Goal: Information Seeking & Learning: Check status

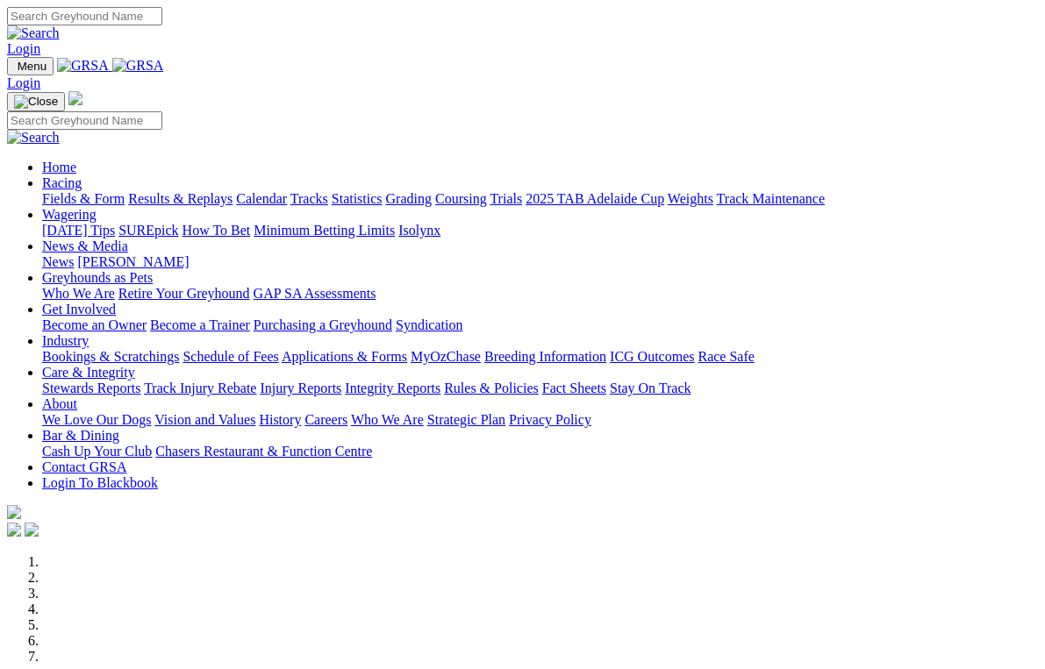
click at [128, 239] on link "News & Media" at bounding box center [85, 246] width 86 height 15
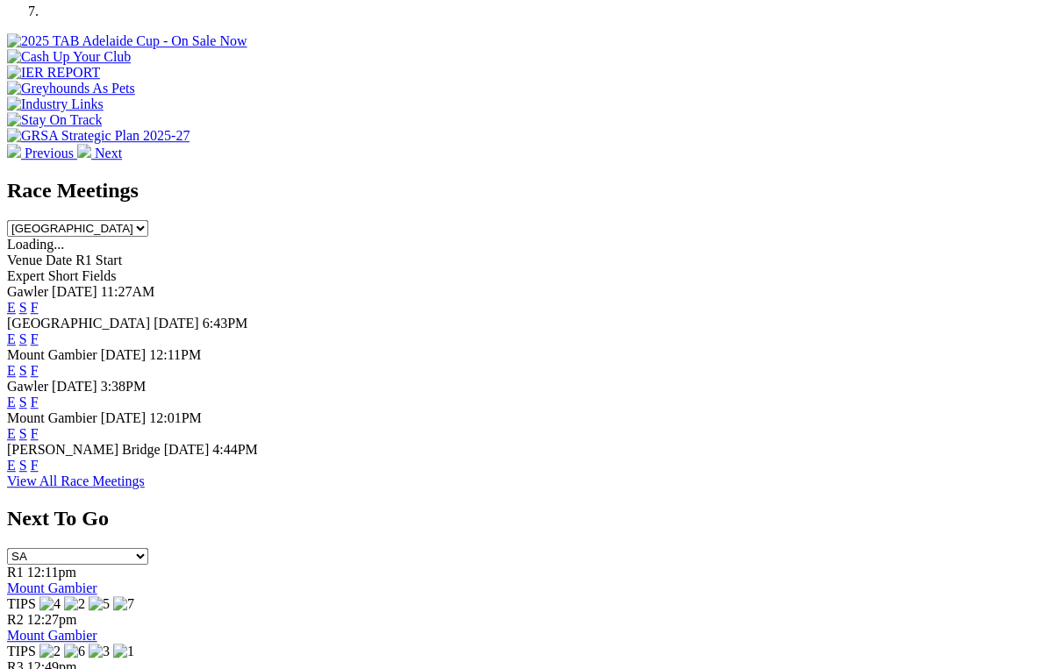
scroll to position [646, 0]
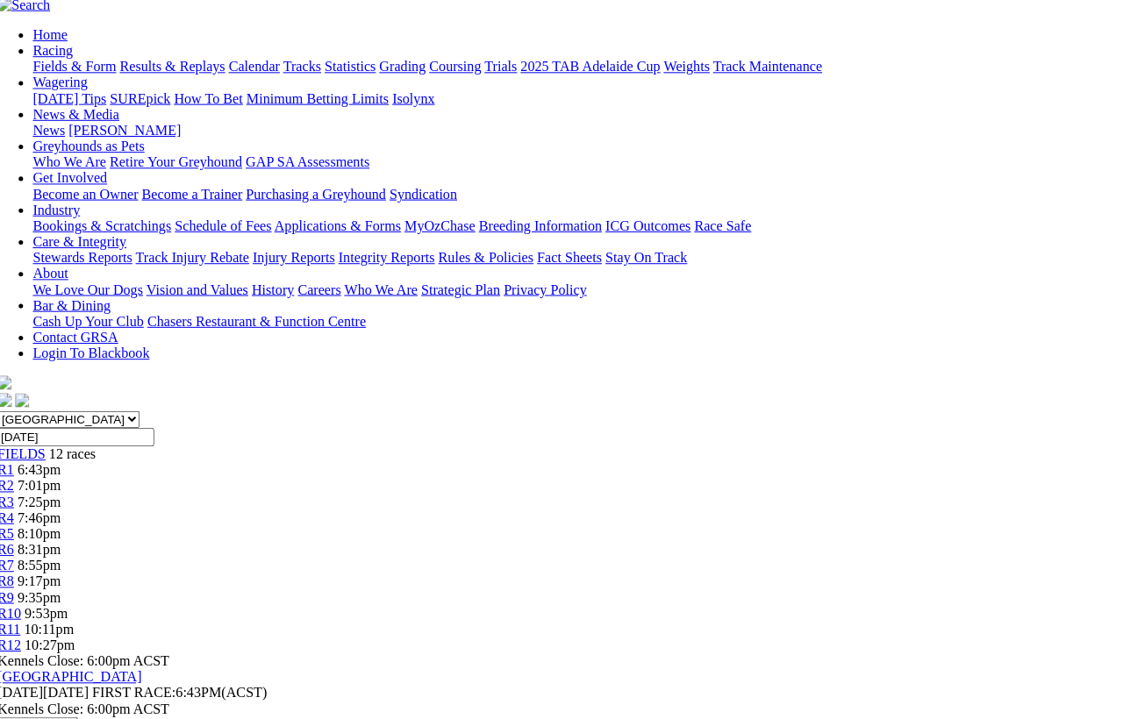
scroll to position [0, 1]
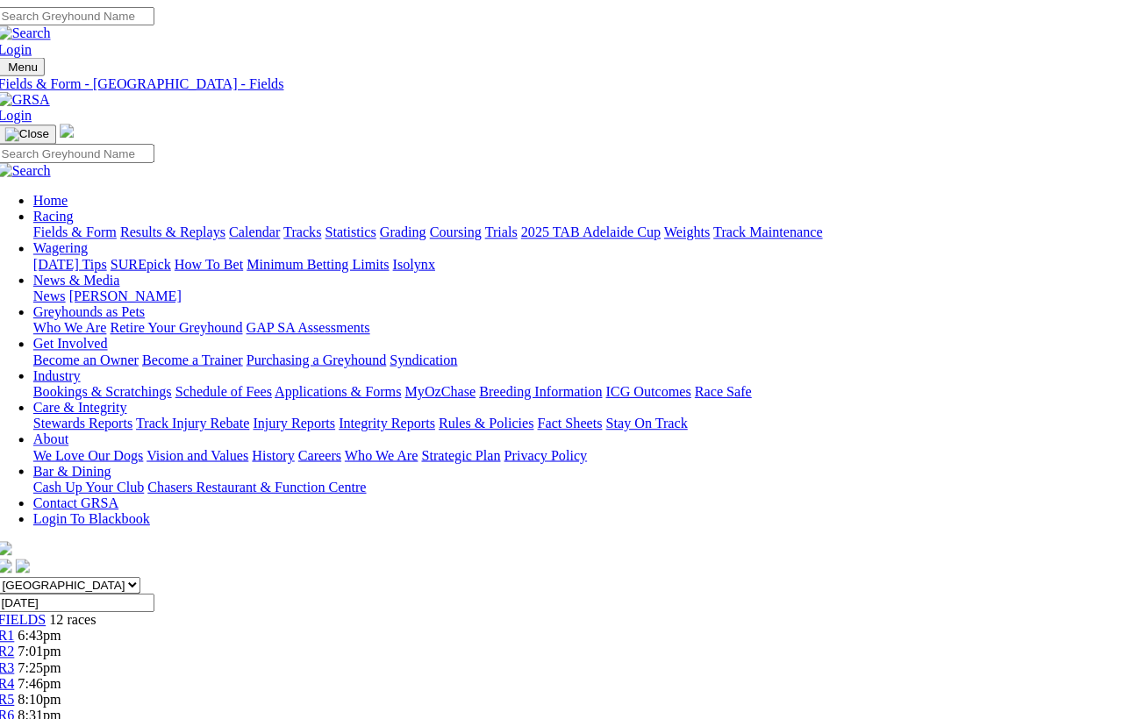
click at [135, 397] on link "Care & Integrity" at bounding box center [88, 404] width 93 height 15
click at [440, 412] on link "Integrity Reports" at bounding box center [393, 419] width 96 height 15
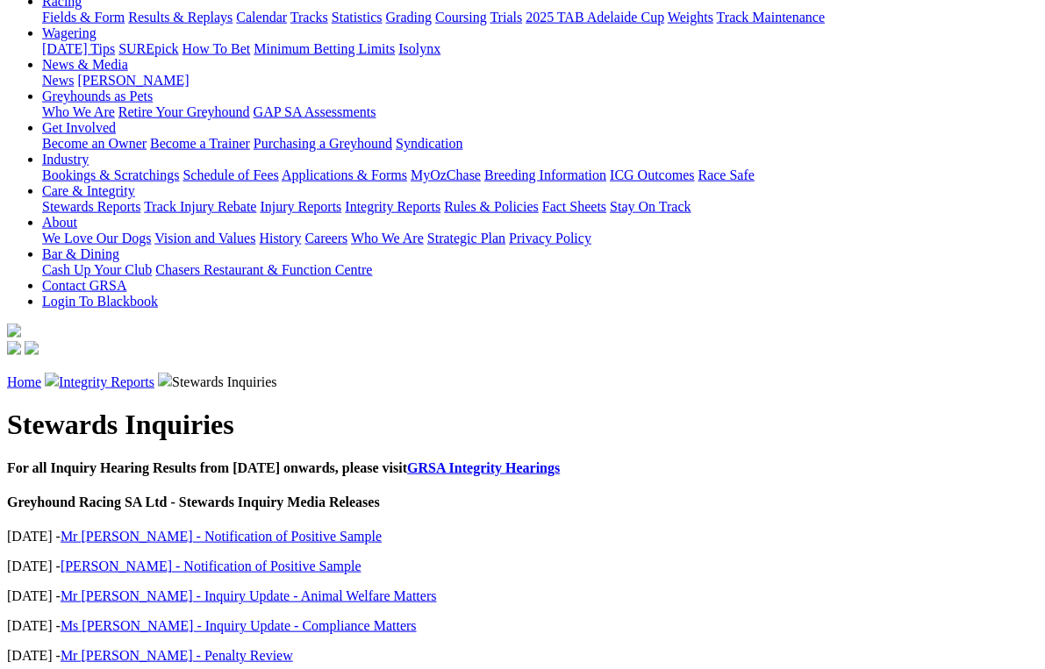
scroll to position [214, 0]
click at [254, 528] on link "Mr [PERSON_NAME] - Notification of Positive Sample" at bounding box center [221, 535] width 321 height 15
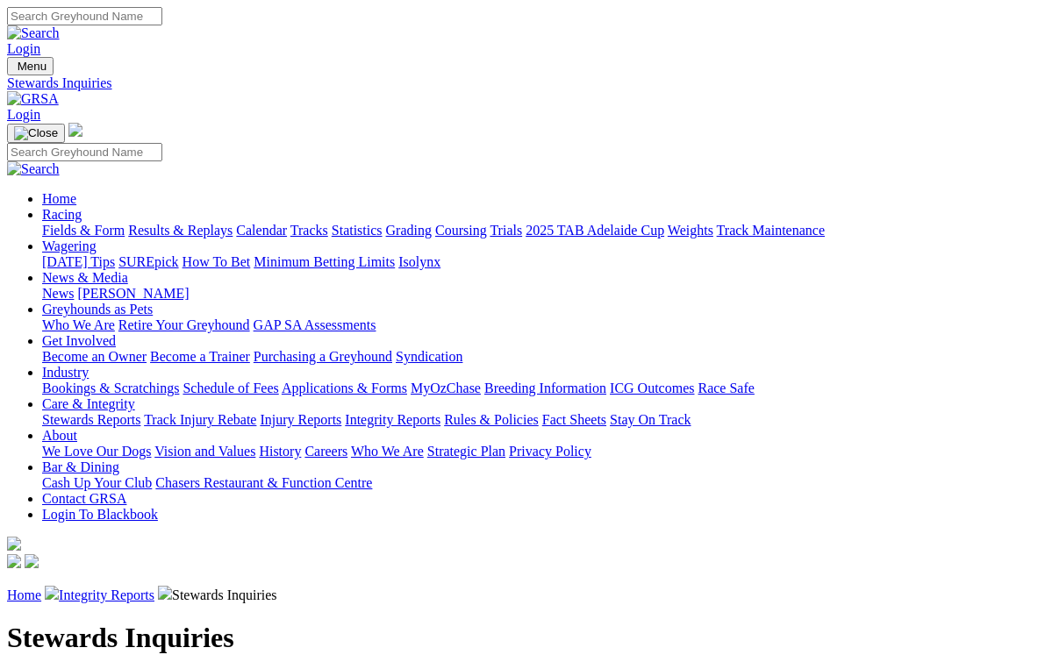
scroll to position [310, 22]
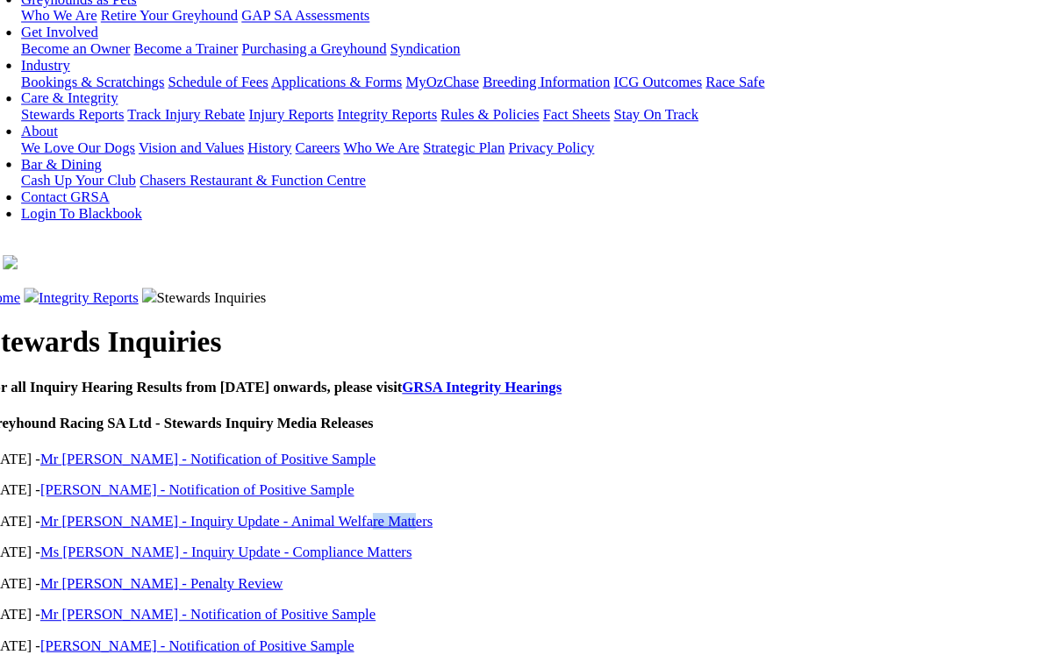
click at [182, 462] on link "[PERSON_NAME] - Notification of Positive Sample" at bounding box center [211, 469] width 301 height 15
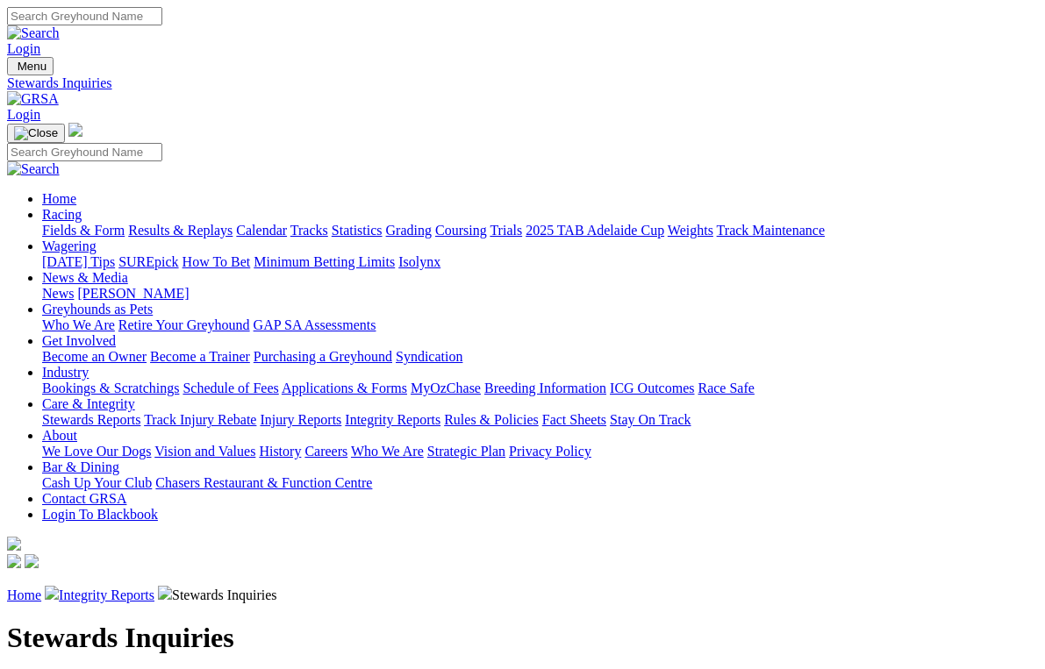
click at [440, 412] on link "Integrity Reports" at bounding box center [393, 419] width 96 height 15
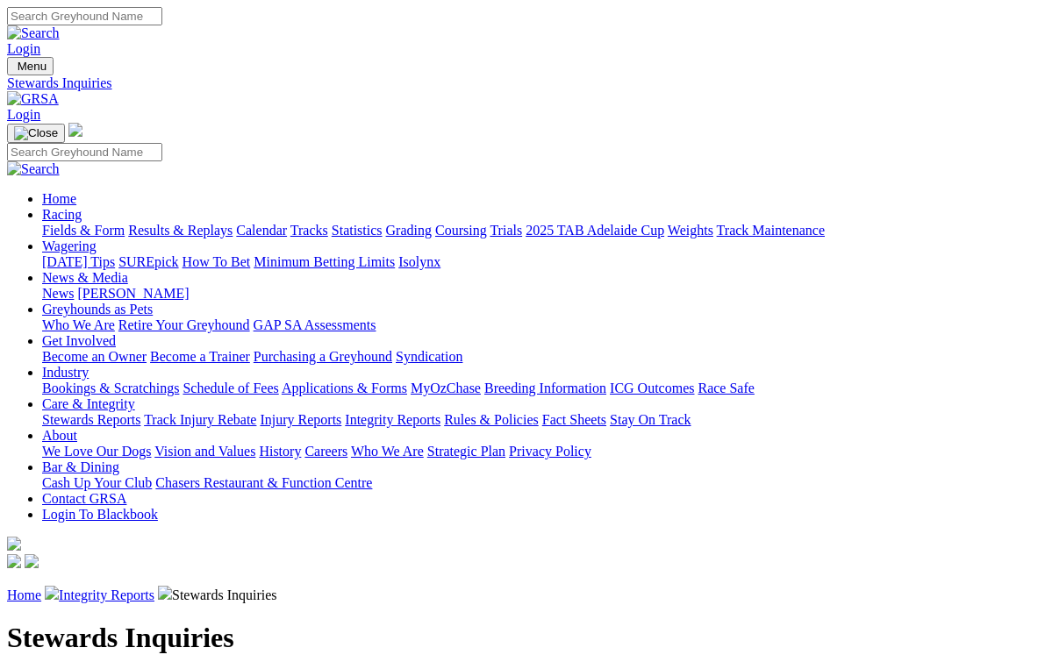
click at [440, 412] on link "Integrity Reports" at bounding box center [393, 419] width 96 height 15
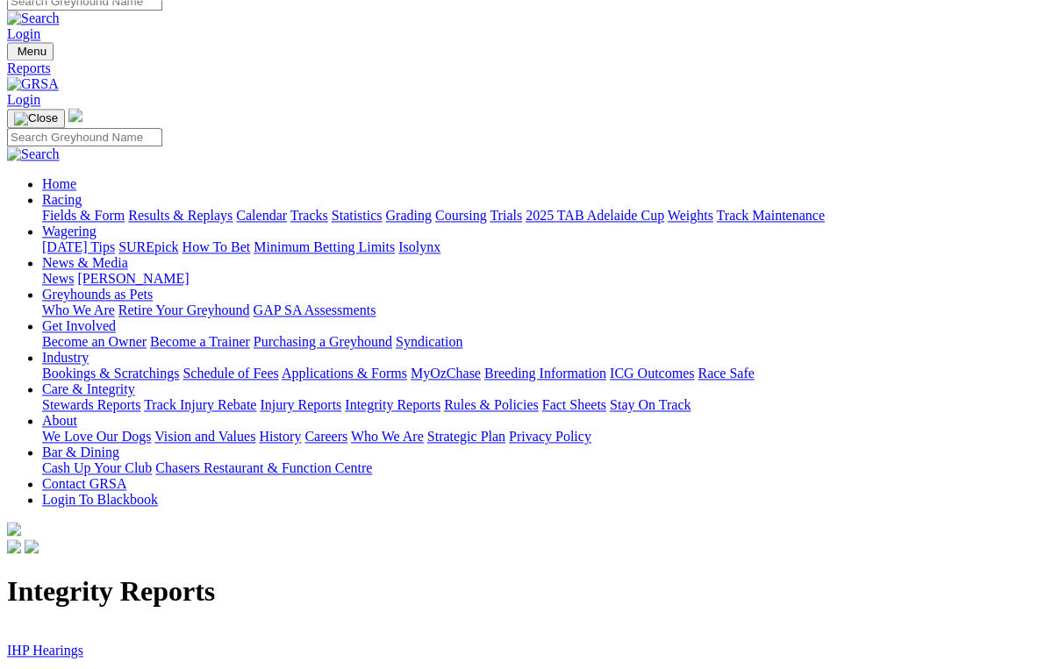
scroll to position [16, 0]
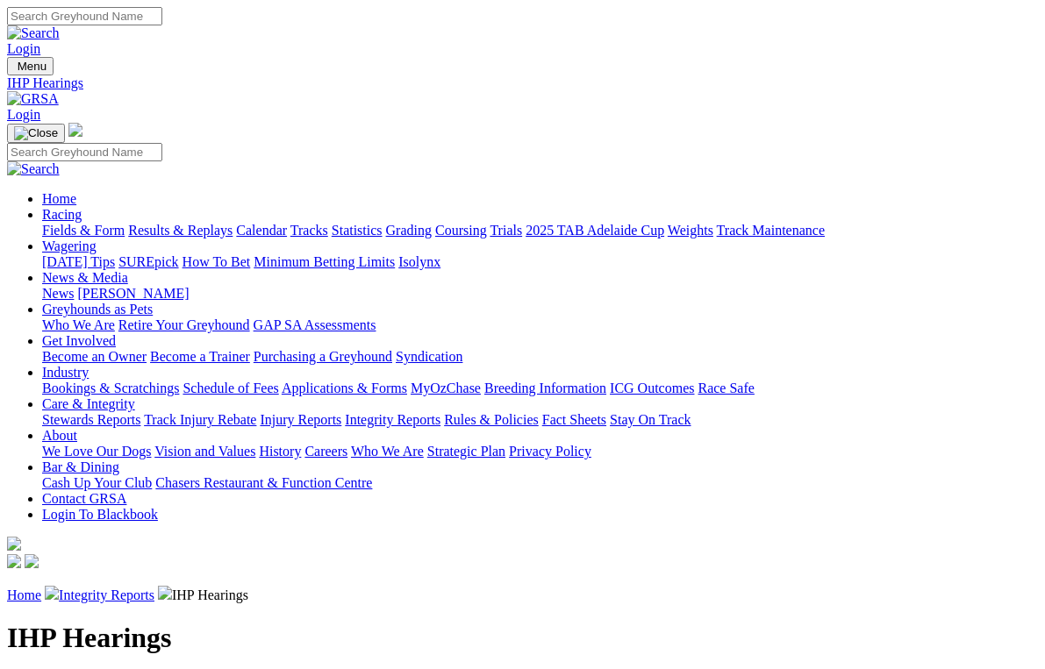
click at [84, 412] on link "Stewards Reports" at bounding box center [91, 419] width 98 height 15
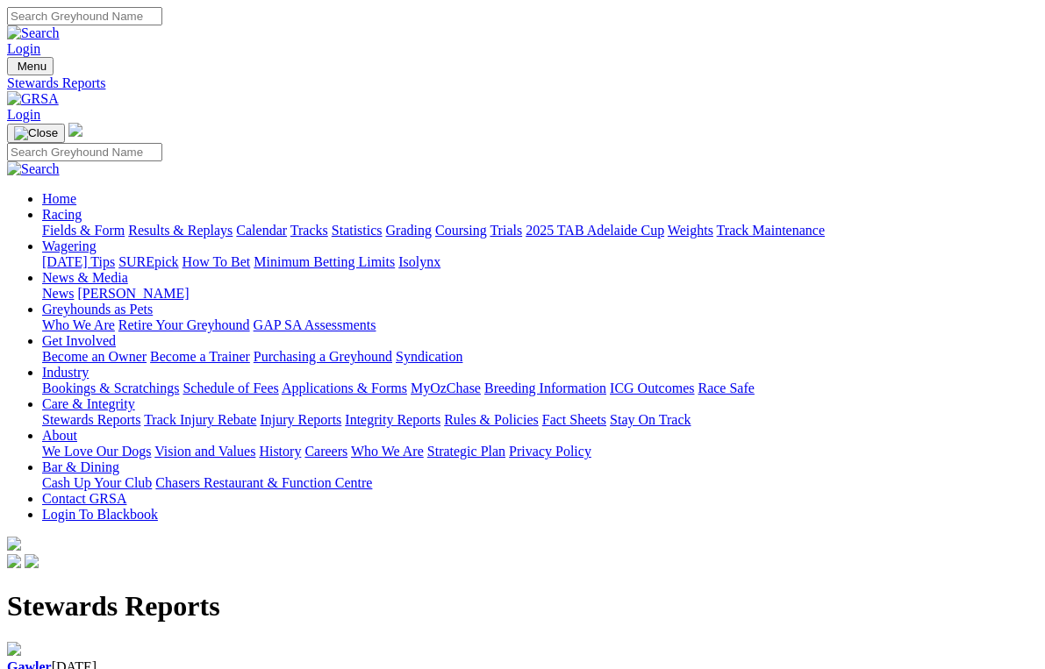
click at [21, 642] on img at bounding box center [14, 649] width 14 height 14
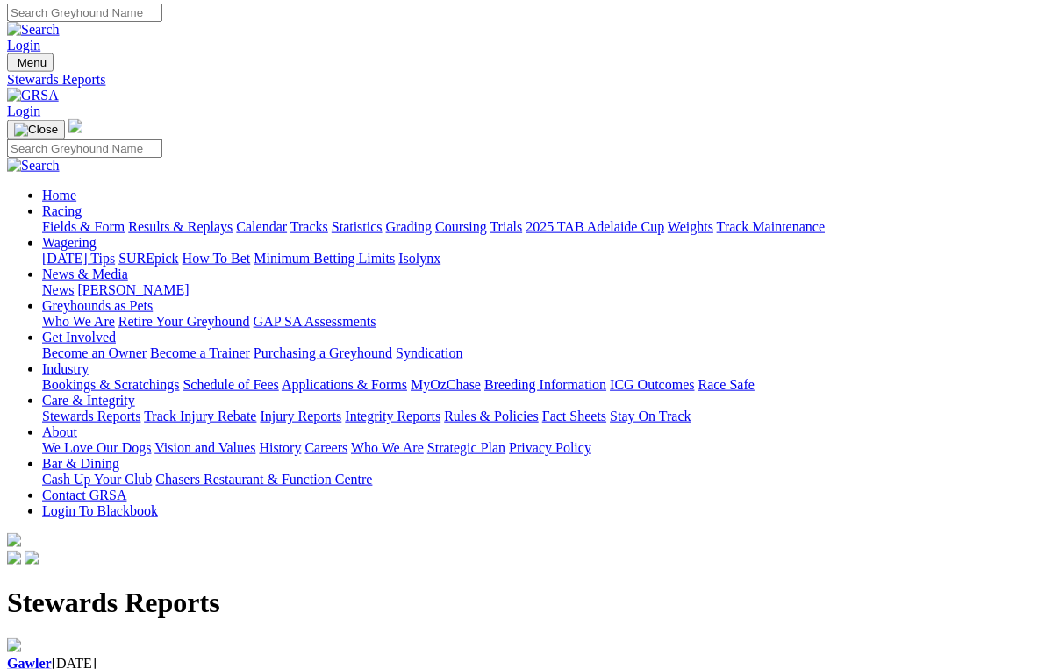
scroll to position [4, 0]
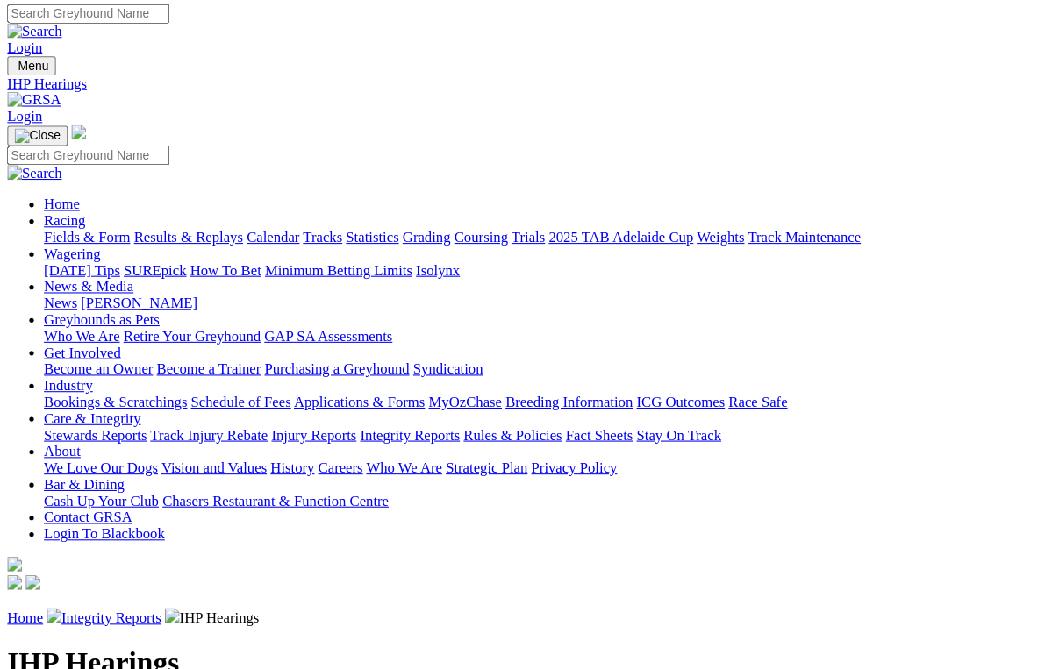
scroll to position [4, 0]
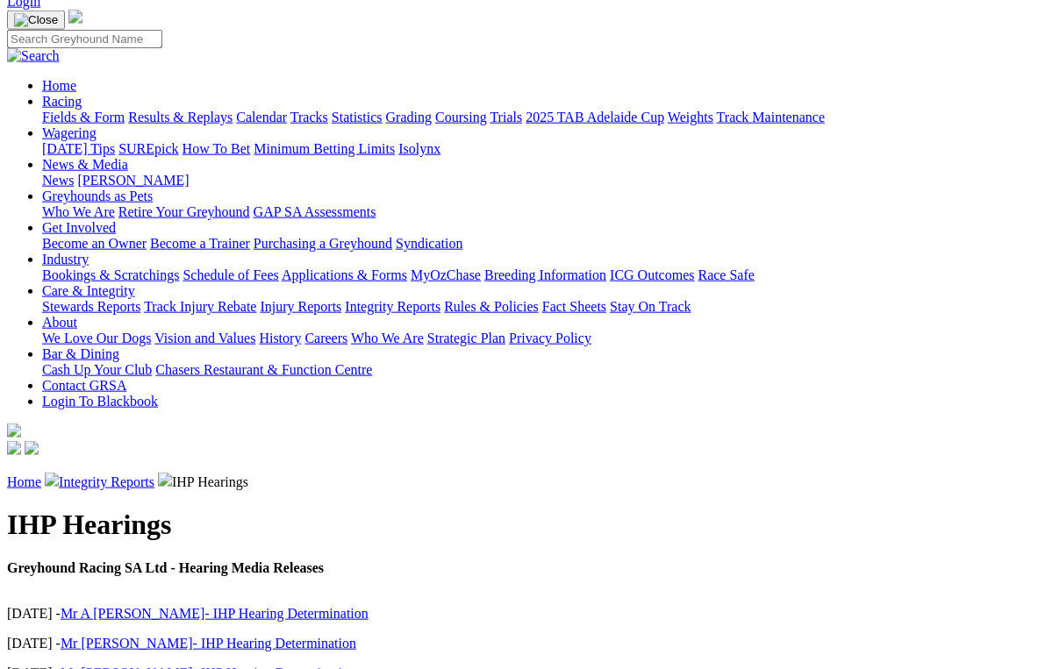
scroll to position [114, 0]
click at [190, 635] on link "Mr B Jones- IHP Hearing Determination" at bounding box center [209, 642] width 296 height 15
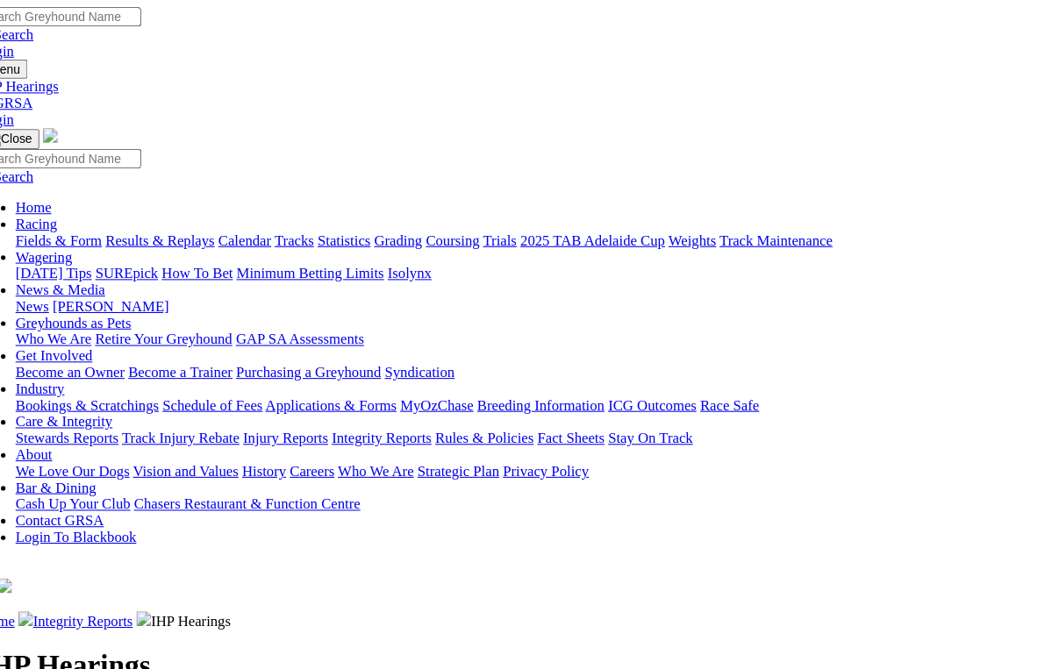
click at [7, 76] on nav "Menu IHP Hearings Login Home Racing Fields & Form Results & Replays Calendar Tr…" at bounding box center [522, 314] width 1031 height 515
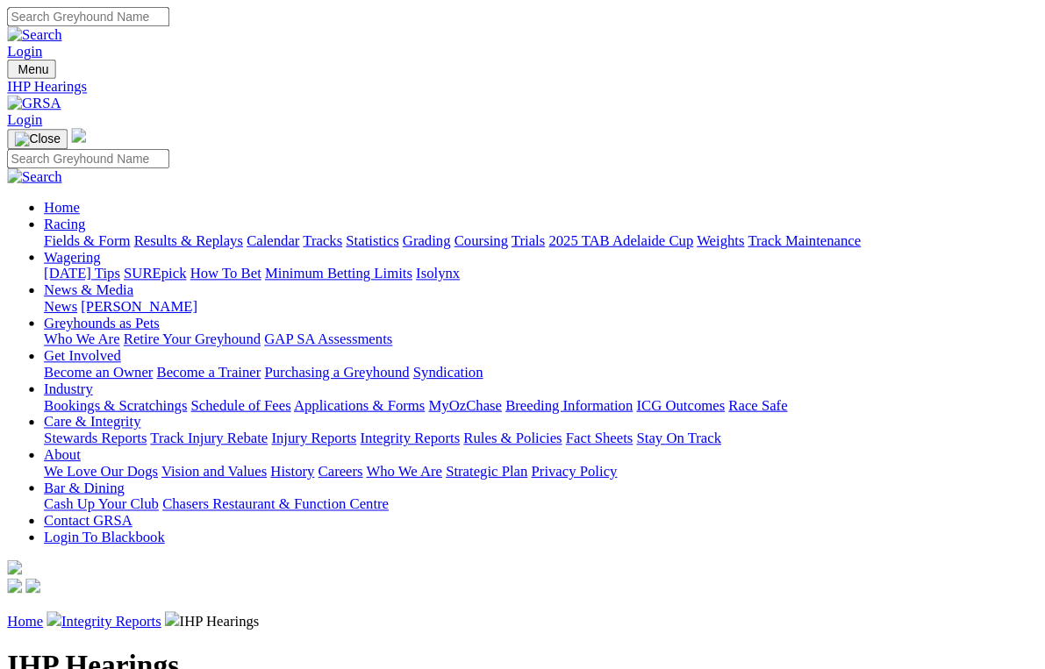
click at [82, 207] on link "Racing" at bounding box center [61, 214] width 39 height 15
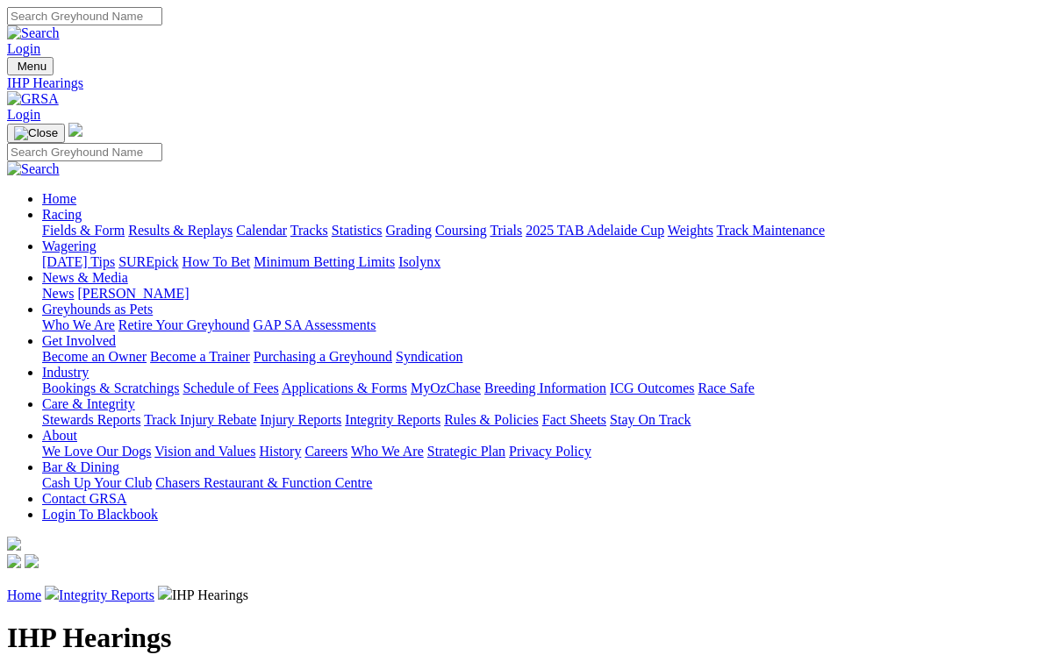
click at [82, 207] on link "Racing" at bounding box center [61, 214] width 39 height 15
click at [59, 57] on div "Menu IHP Hearings Login Home Racing Fields & Form Results & Replays Calendar Tr…" at bounding box center [522, 314] width 1031 height 515
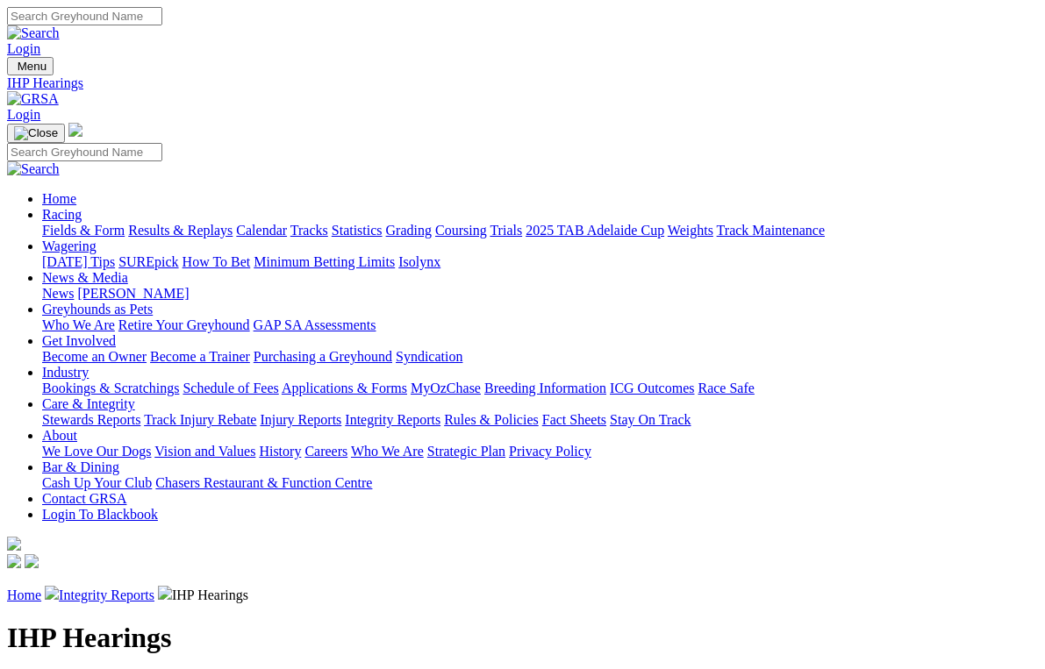
click at [82, 207] on link "Racing" at bounding box center [61, 214] width 39 height 15
click at [66, 223] on link "Fields & Form" at bounding box center [83, 230] width 82 height 15
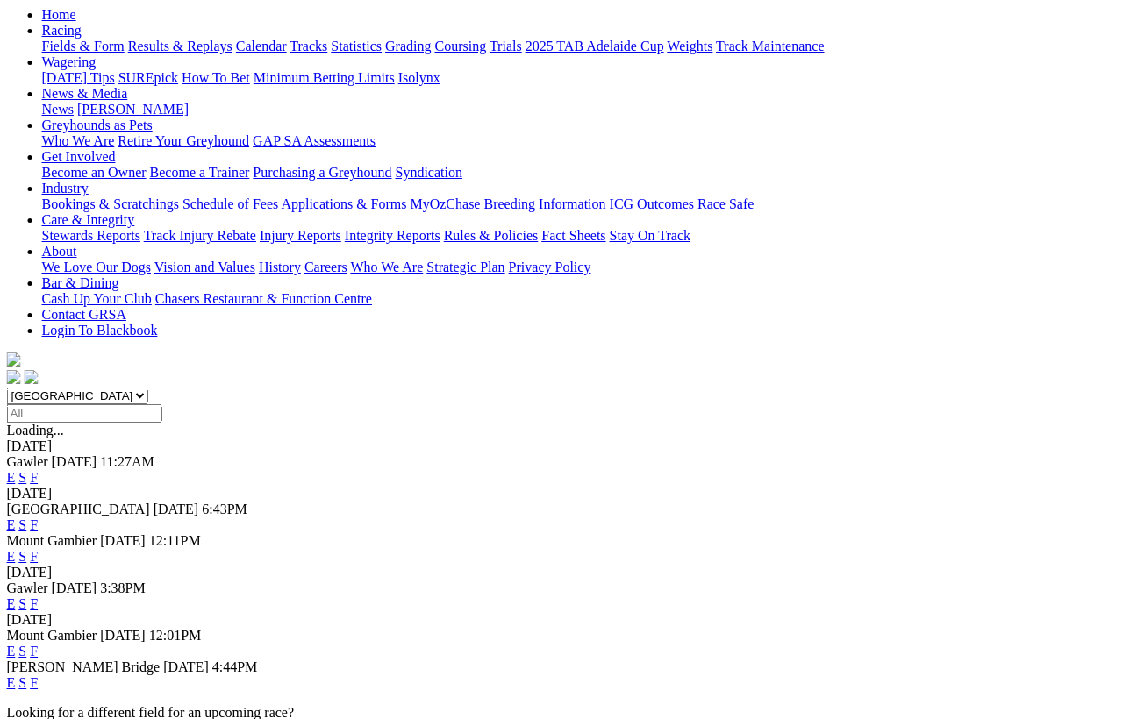
scroll to position [184, 3]
click at [39, 518] on link "F" at bounding box center [35, 525] width 8 height 15
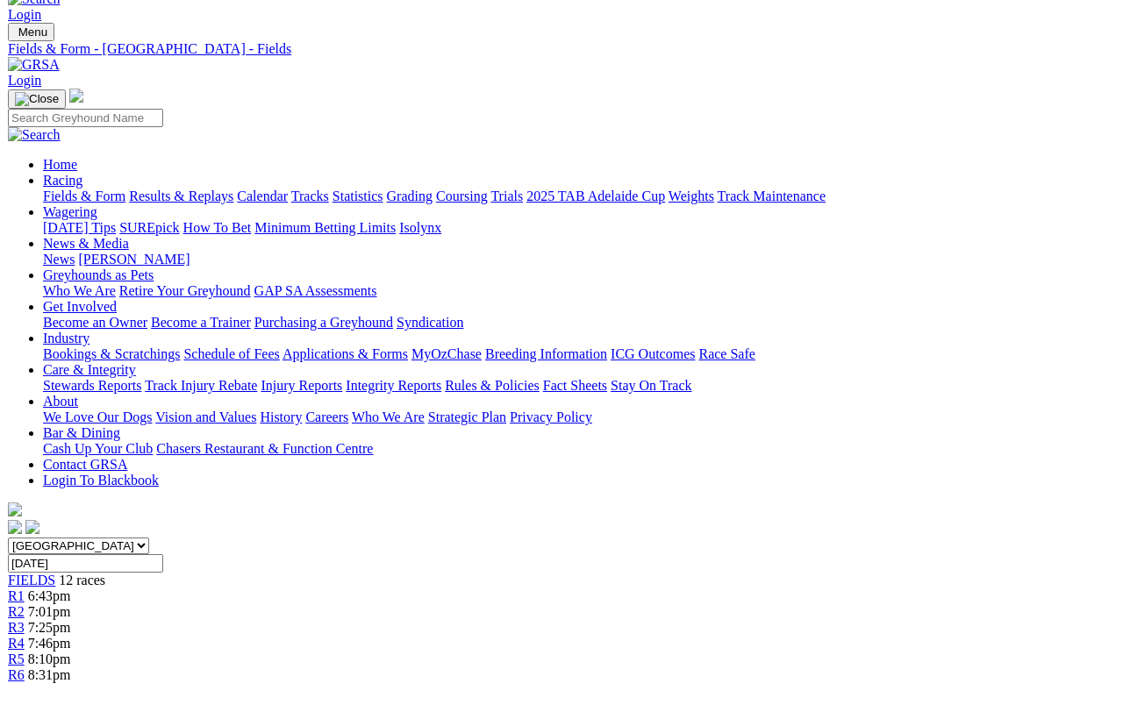
scroll to position [34, 0]
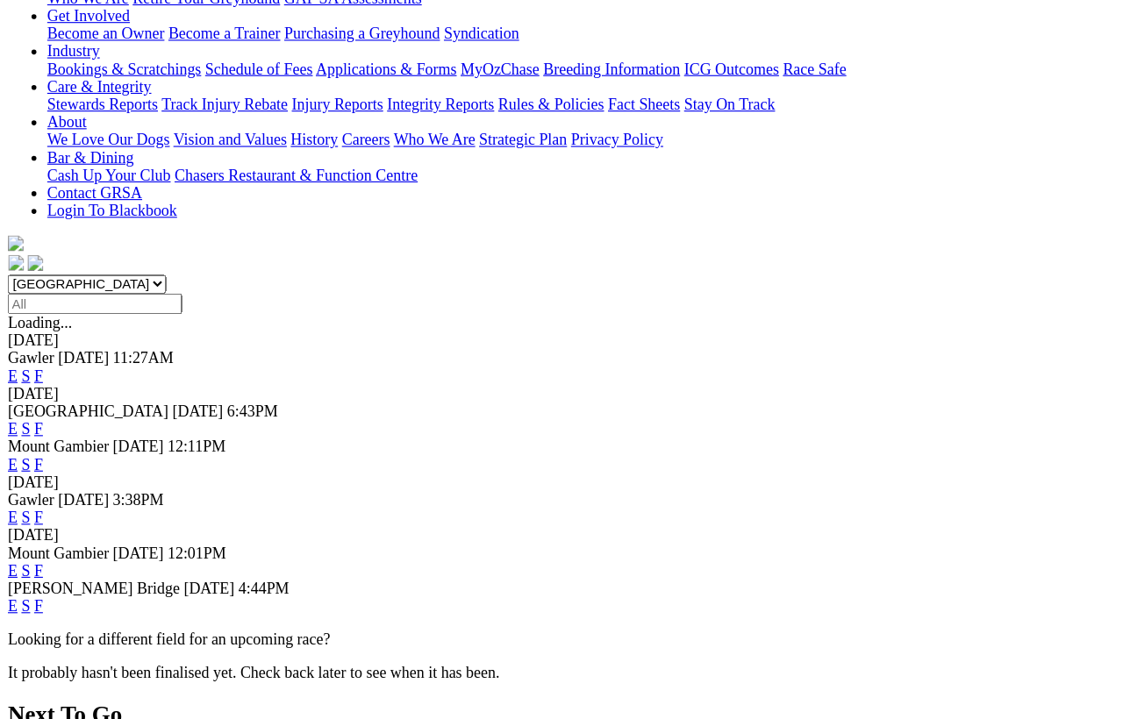
scroll to position [327, 63]
click at [39, 406] on link "F" at bounding box center [35, 413] width 8 height 15
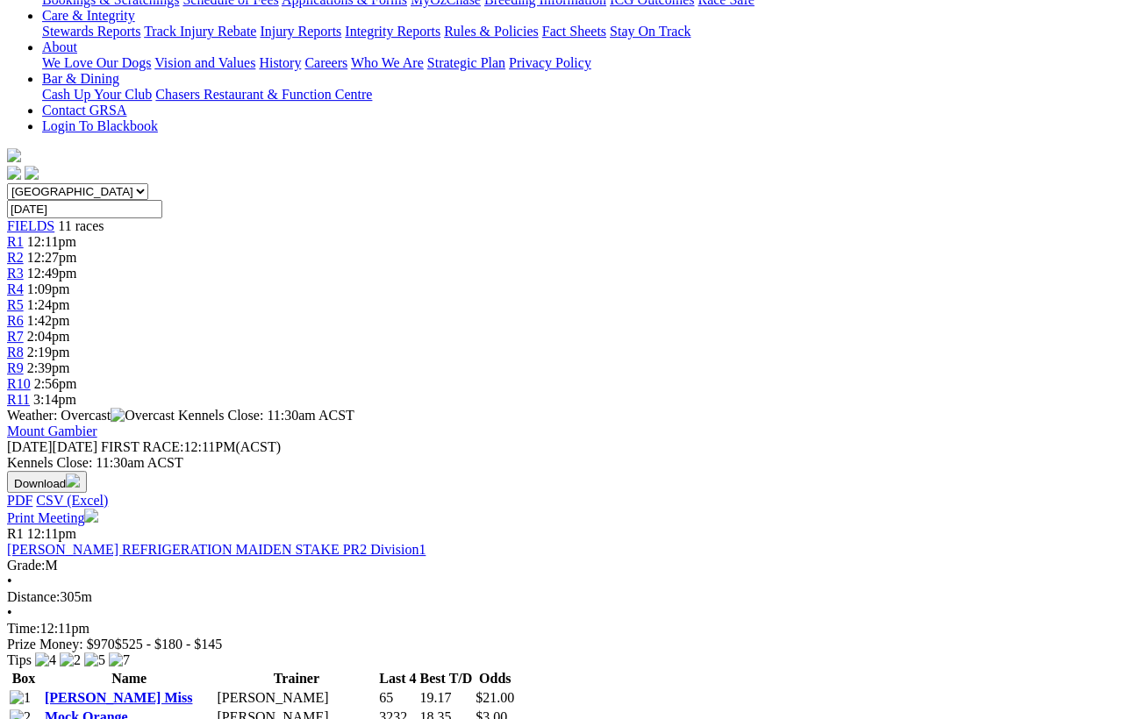
scroll to position [387, 0]
